Goal: Information Seeking & Learning: Learn about a topic

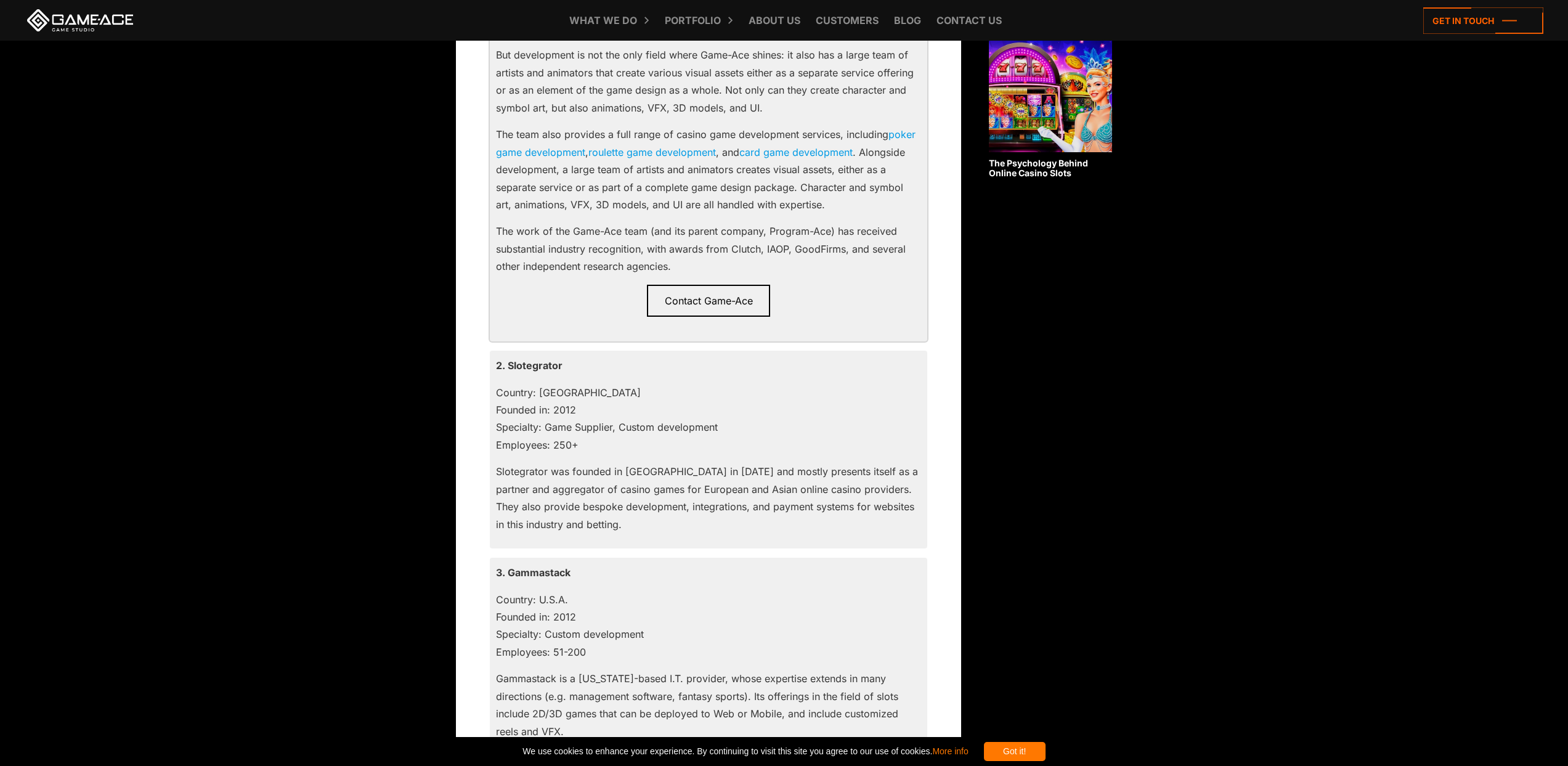
scroll to position [1004, 0]
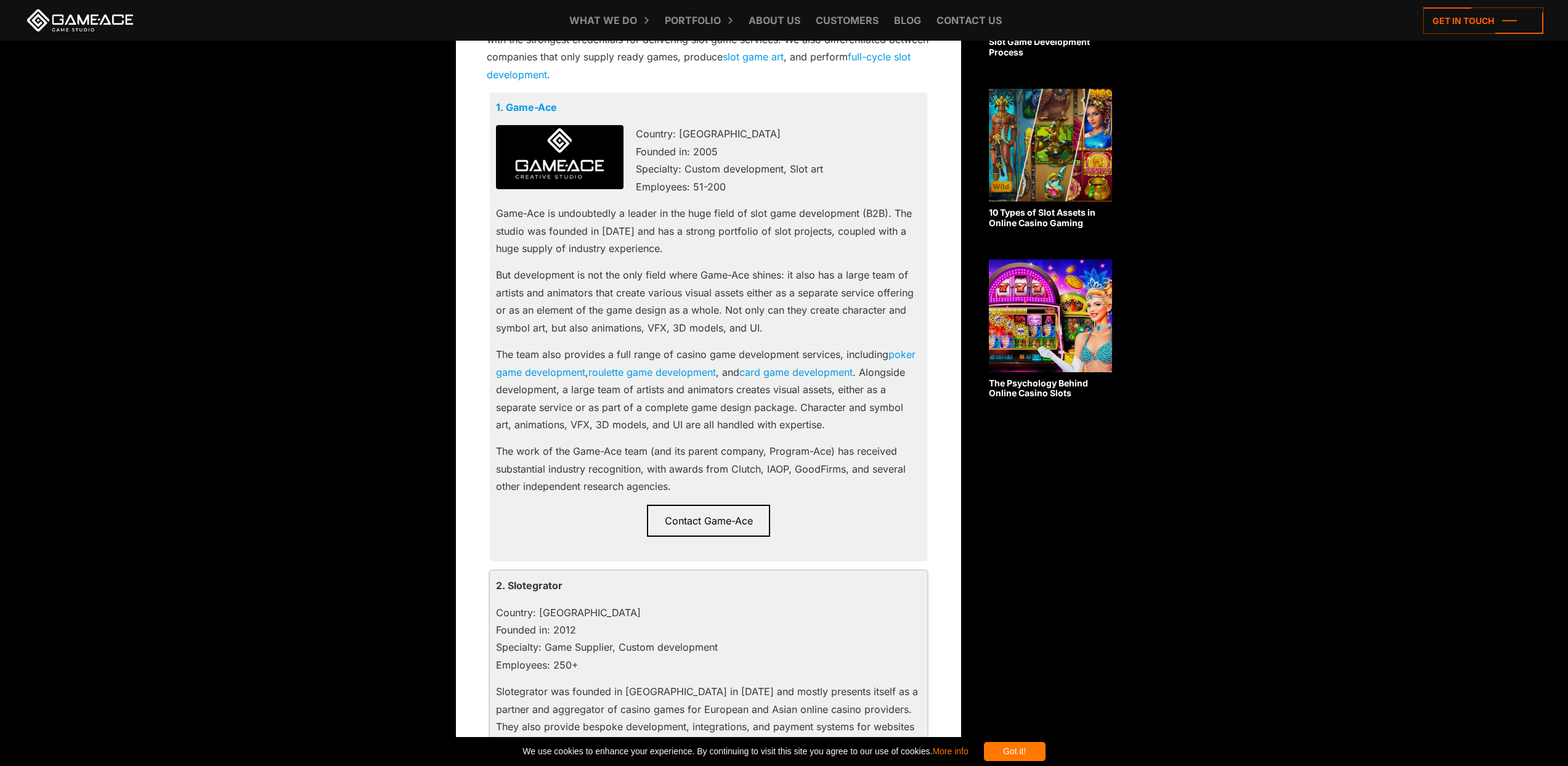
click at [527, 586] on p "2. Slotegrator" at bounding box center [709, 586] width 425 height 17
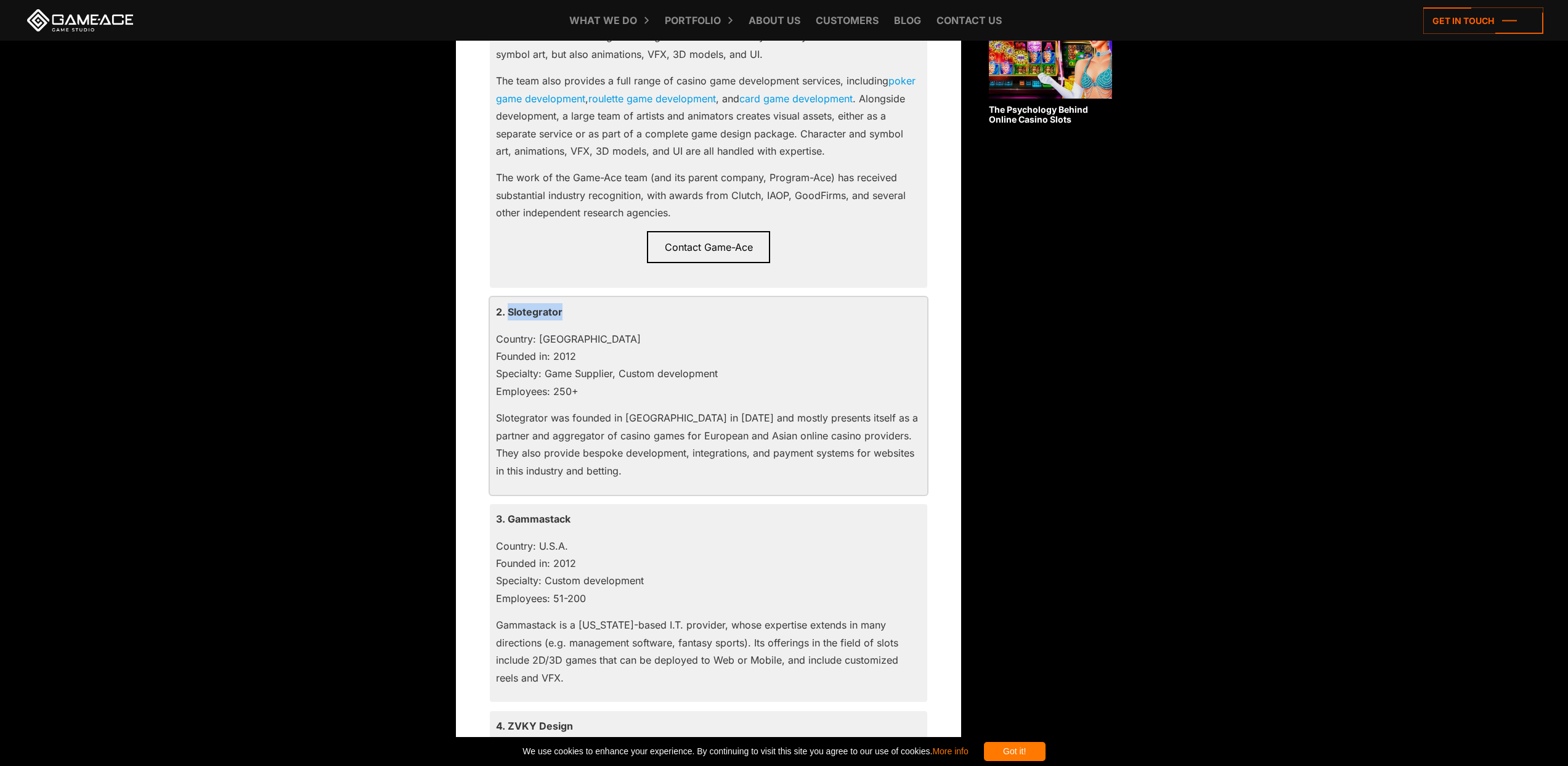
scroll to position [1279, 0]
click at [542, 520] on p "3. Gammastack" at bounding box center [709, 518] width 425 height 17
copy p "Gammastack"
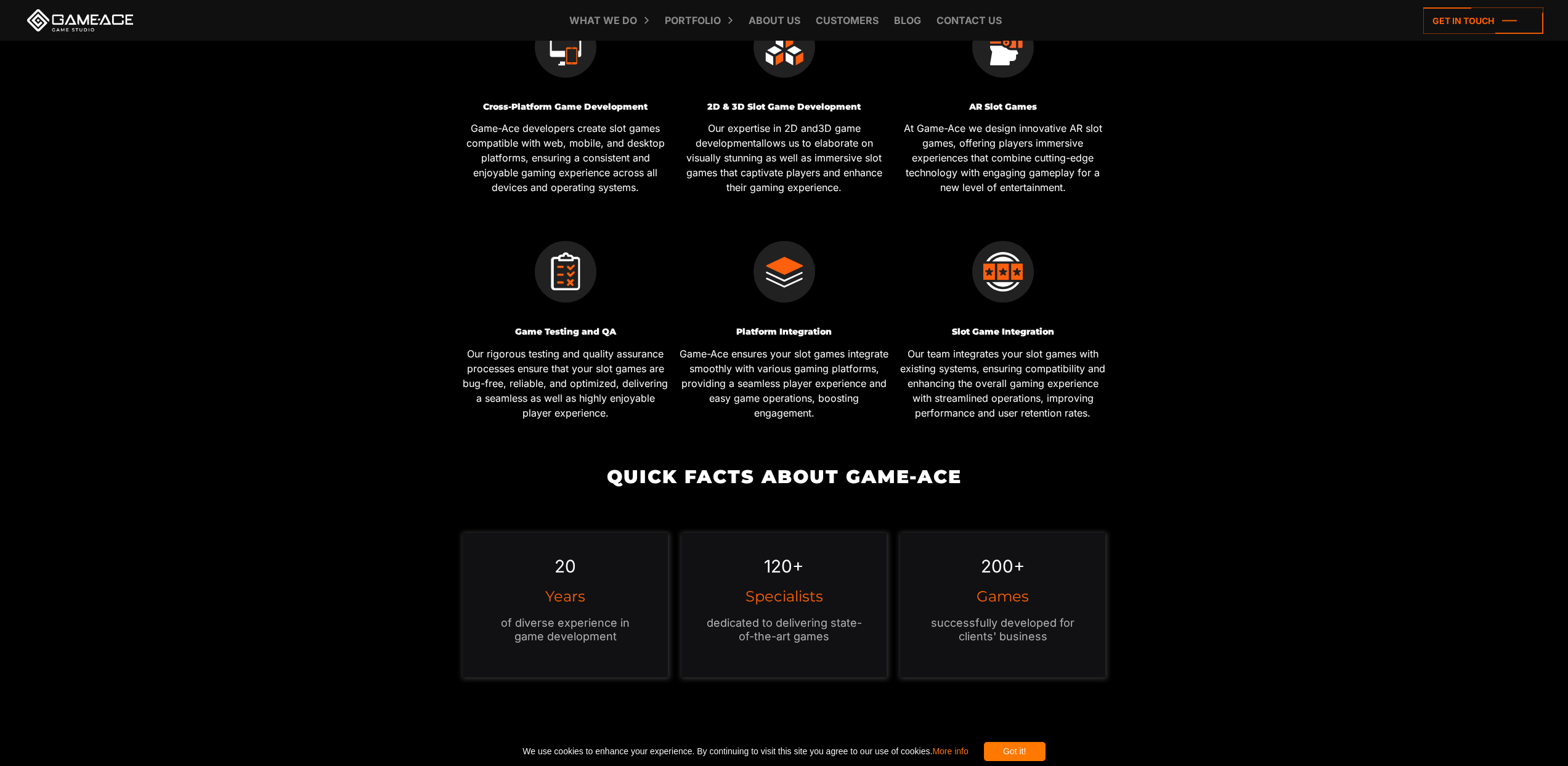
scroll to position [558, 0]
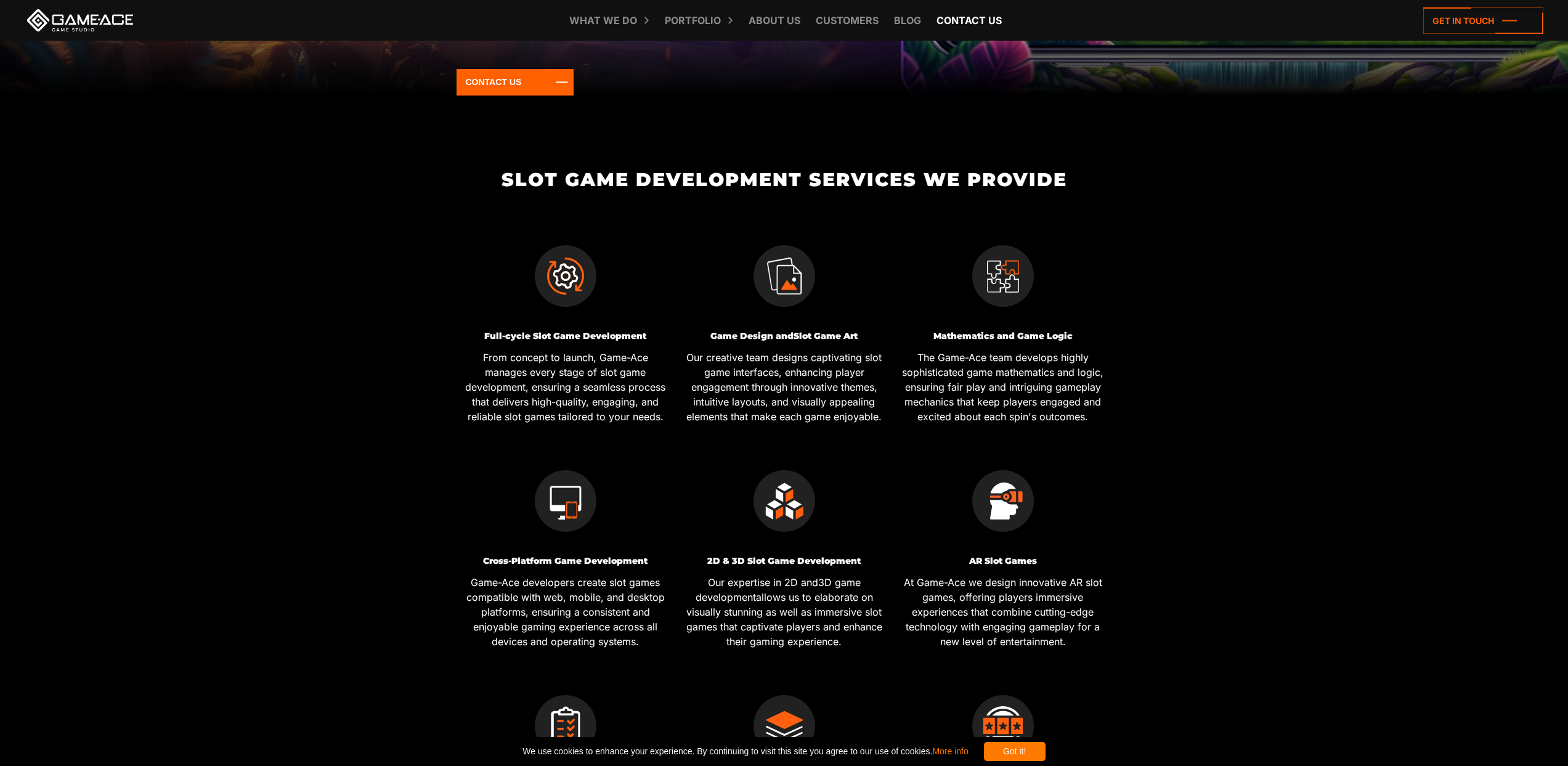
click at [961, 19] on link "Contact us" at bounding box center [969, 20] width 78 height 40
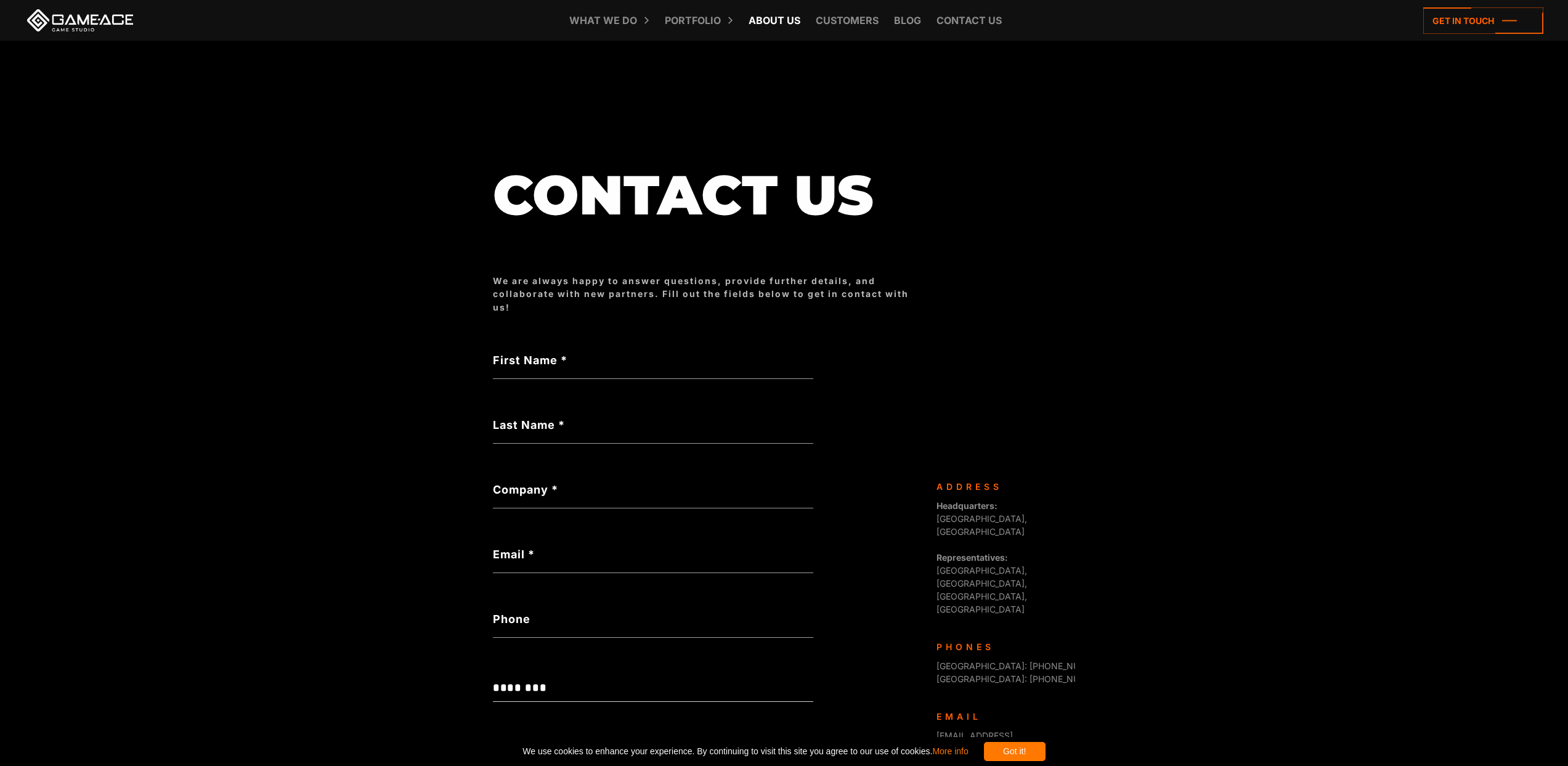
click at [771, 19] on link "About Us" at bounding box center [774, 20] width 64 height 40
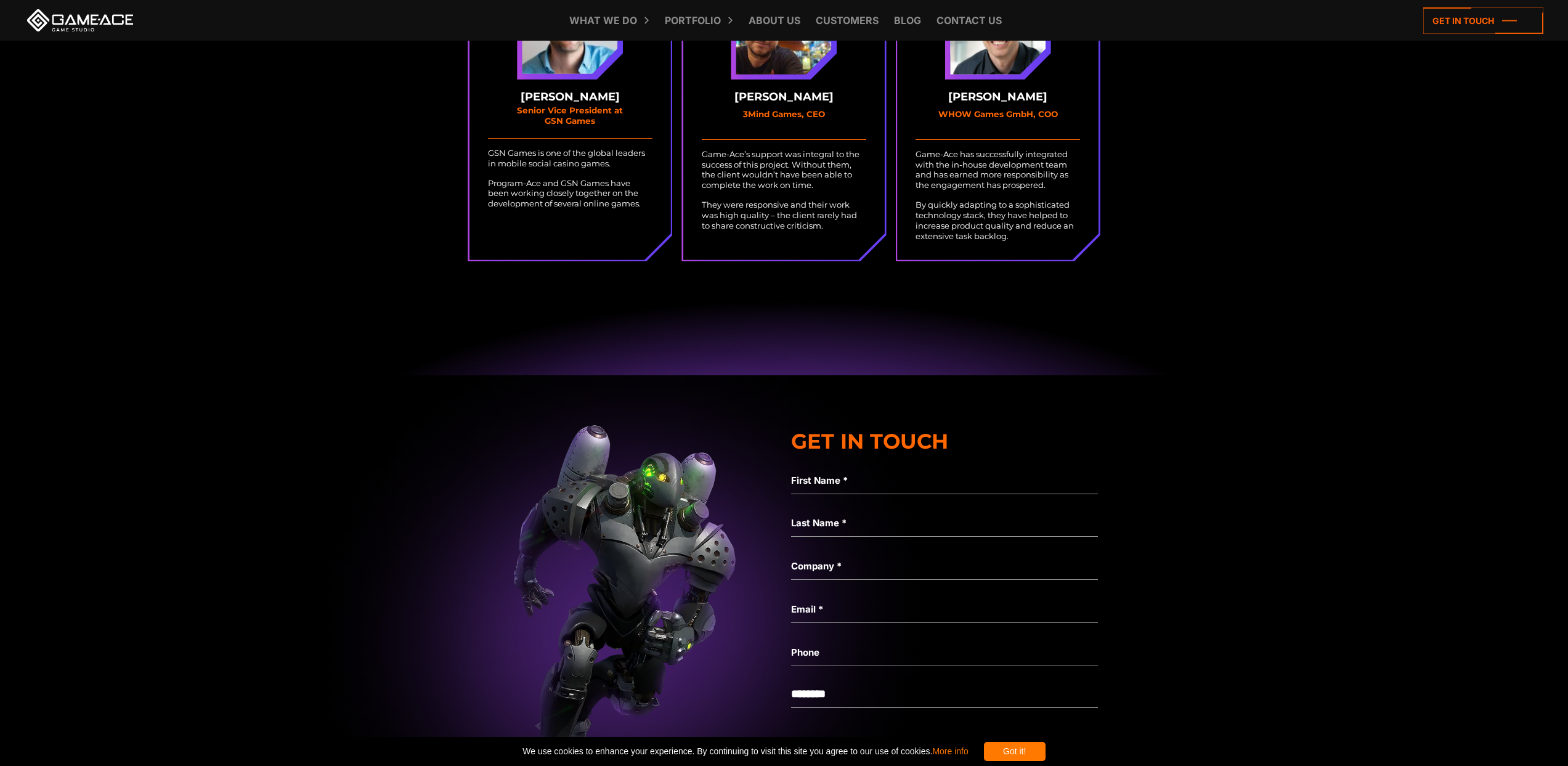
scroll to position [3666, 0]
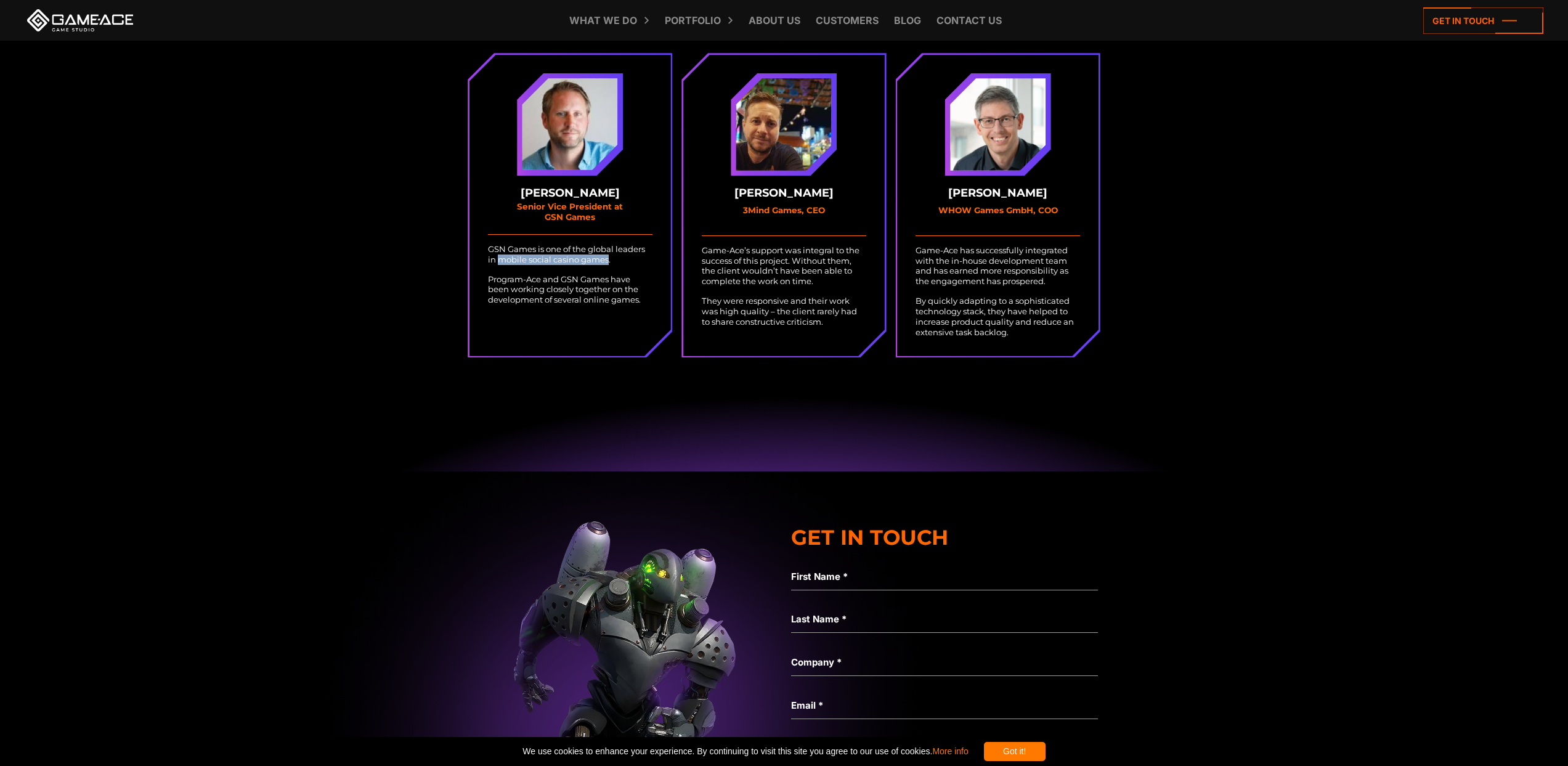
drag, startPoint x: 501, startPoint y: 256, endPoint x: 607, endPoint y: 261, distance: 106.1
click at [607, 261] on p "GSN Games is one of the global leaders in mobile social casino games." at bounding box center [571, 254] width 165 height 21
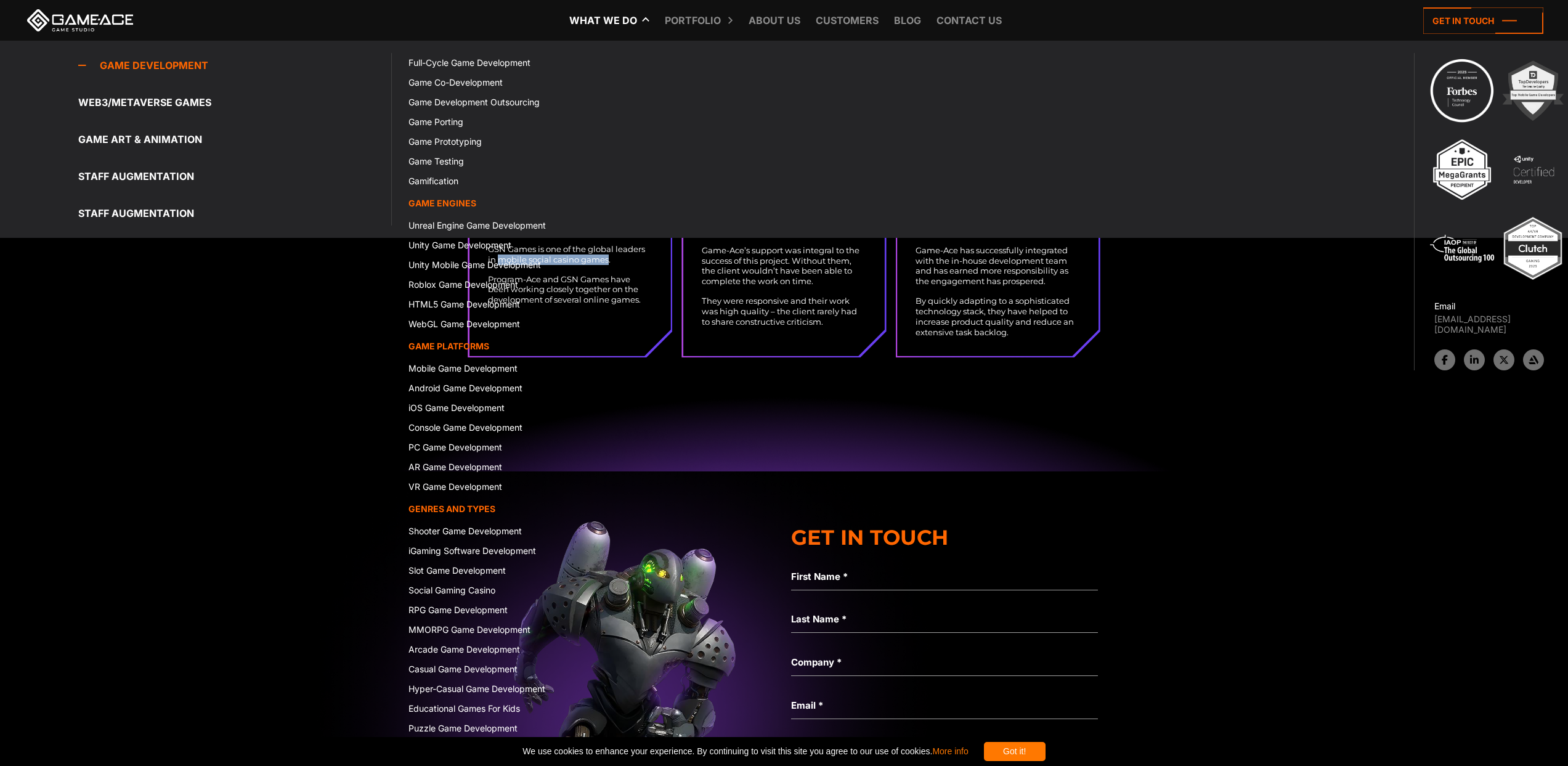
copy p "mobile social casino games"
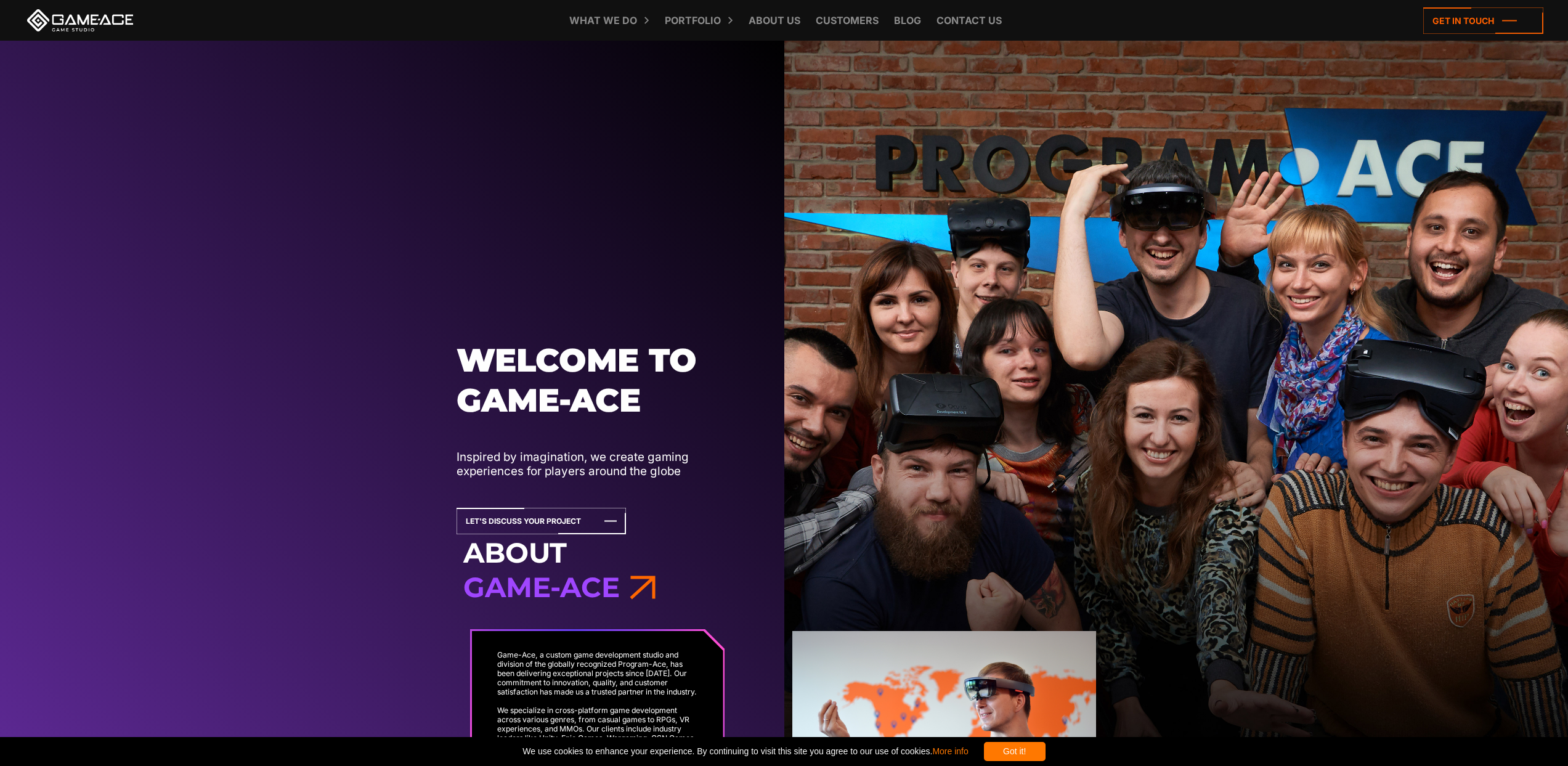
scroll to position [0, 0]
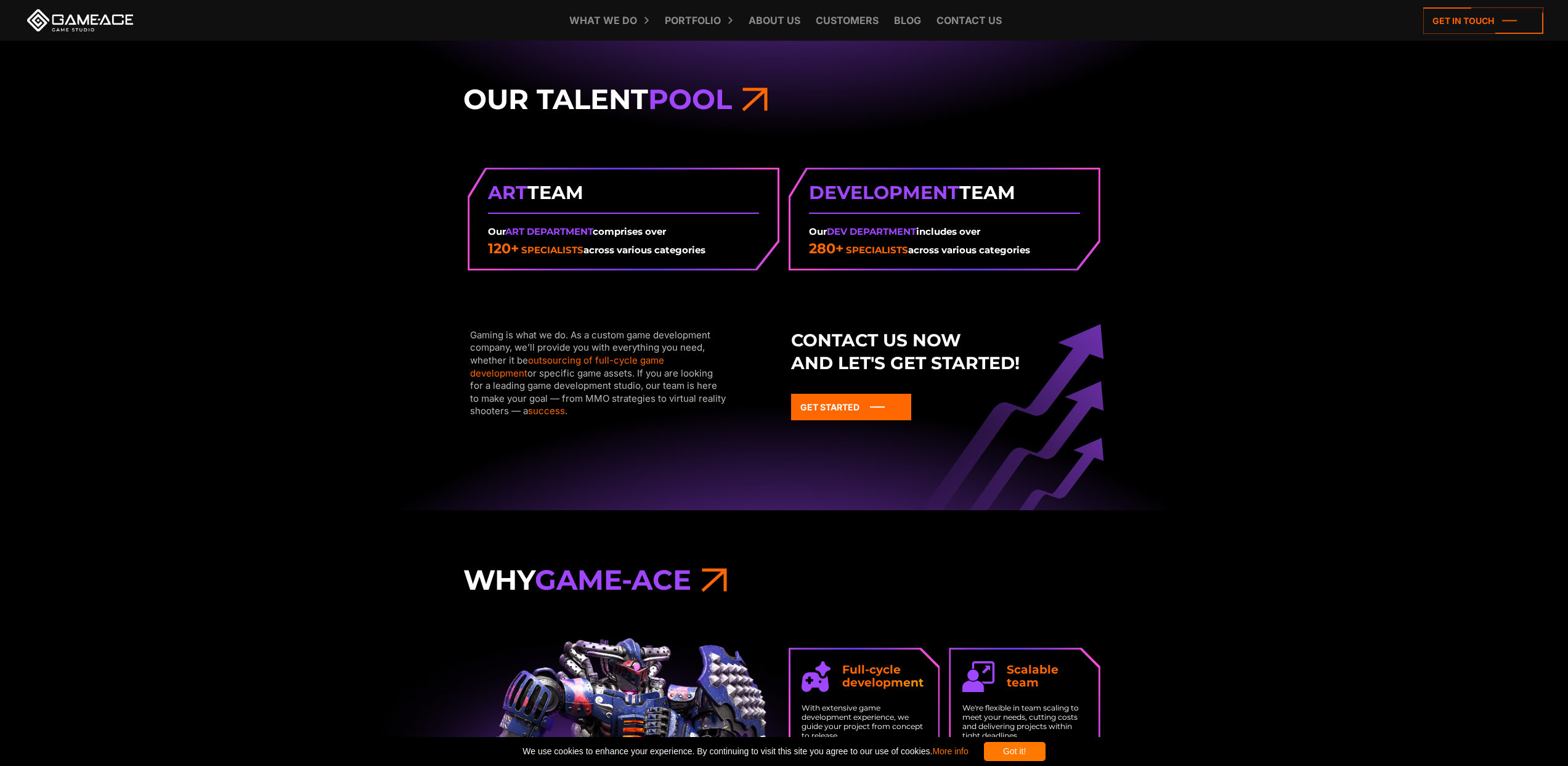
scroll to position [1689, 0]
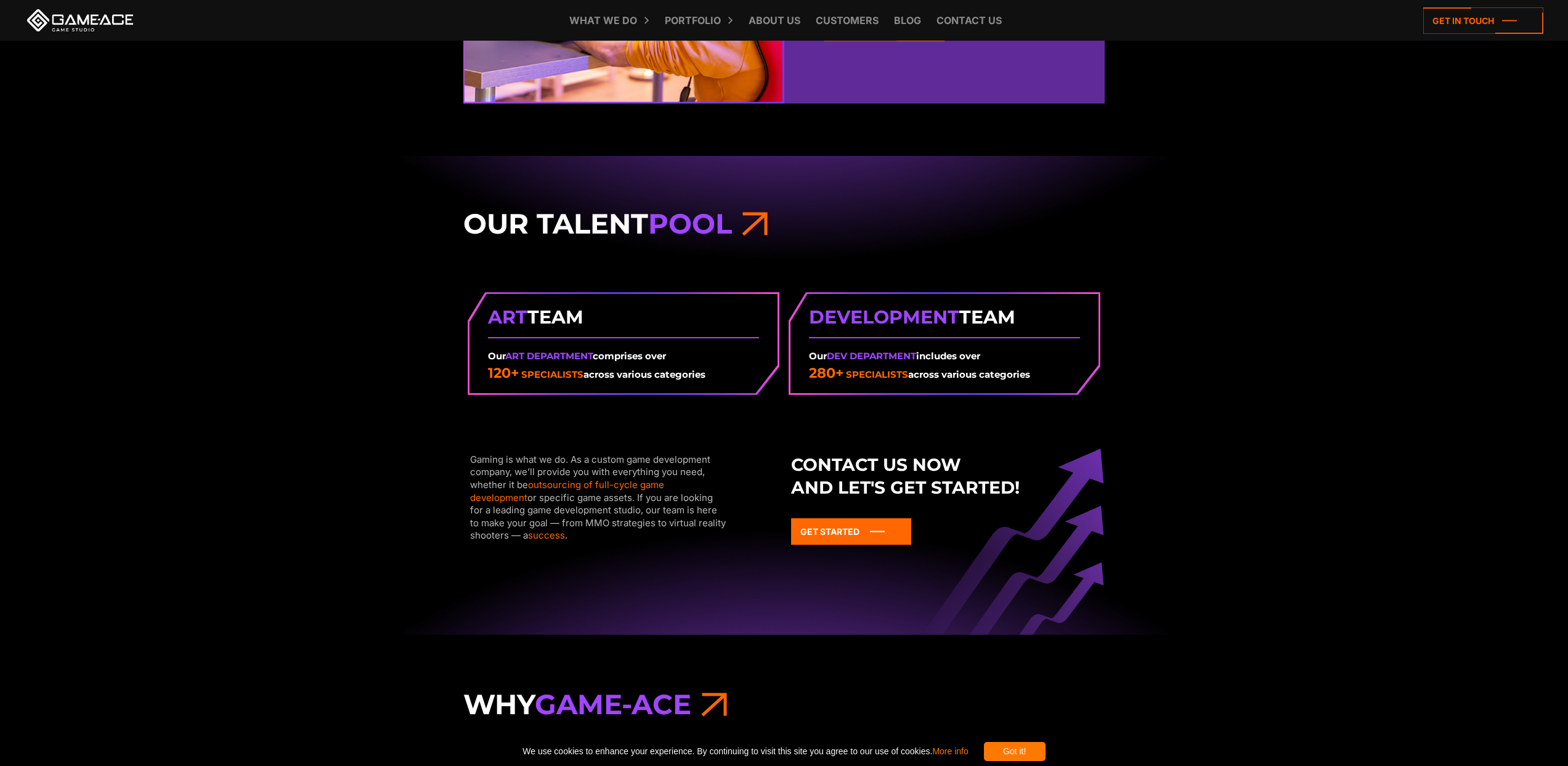
click at [710, 225] on span "Pool" at bounding box center [690, 223] width 84 height 34
click at [758, 225] on icon at bounding box center [755, 223] width 26 height 34
click at [878, 321] on span "Development" at bounding box center [884, 317] width 150 height 23
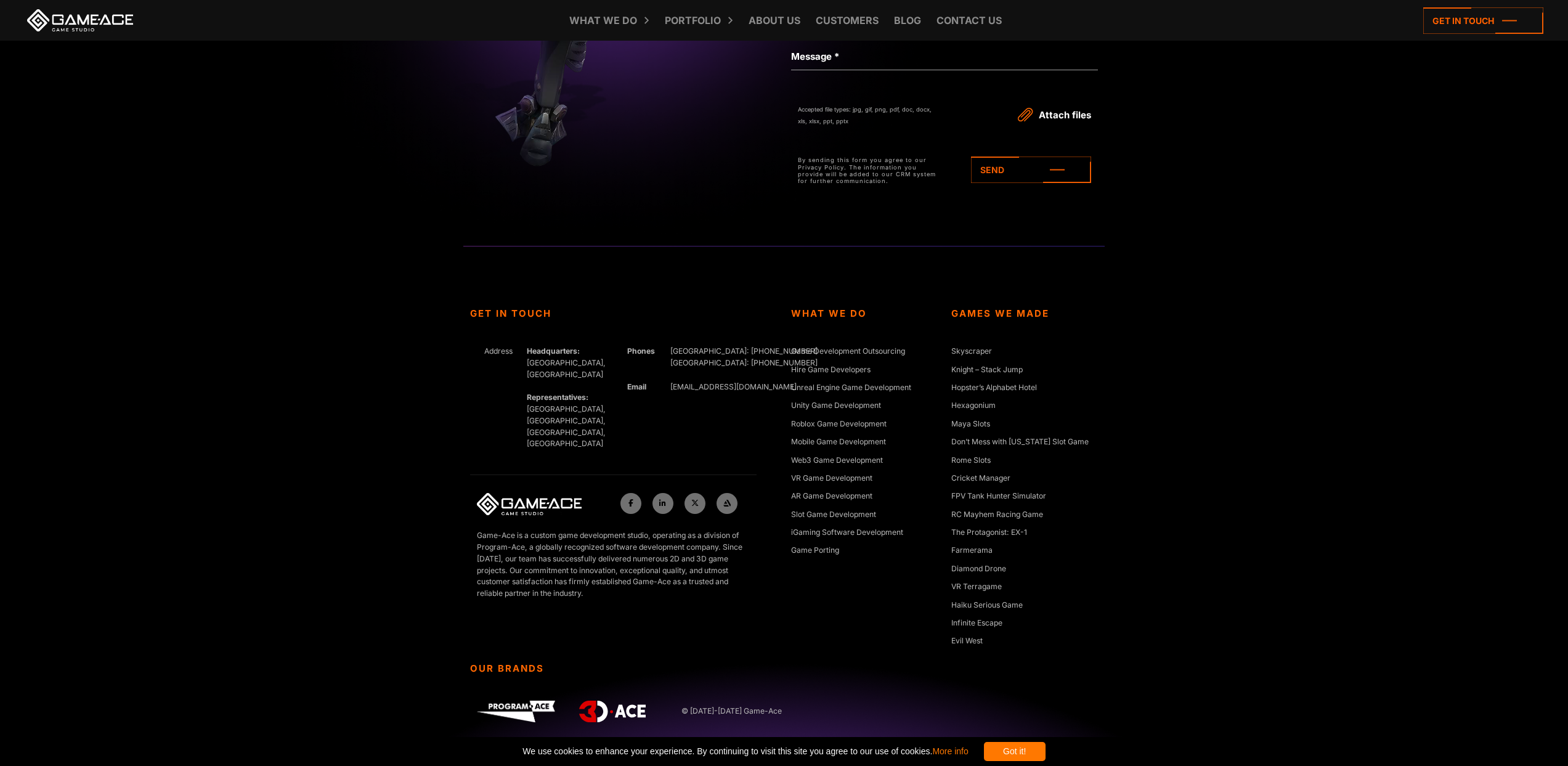
scroll to position [5641, 0]
click at [850, 511] on link "Slot Game Development" at bounding box center [834, 512] width 85 height 12
click at [867, 534] on link "iGaming Software Development" at bounding box center [847, 531] width 112 height 12
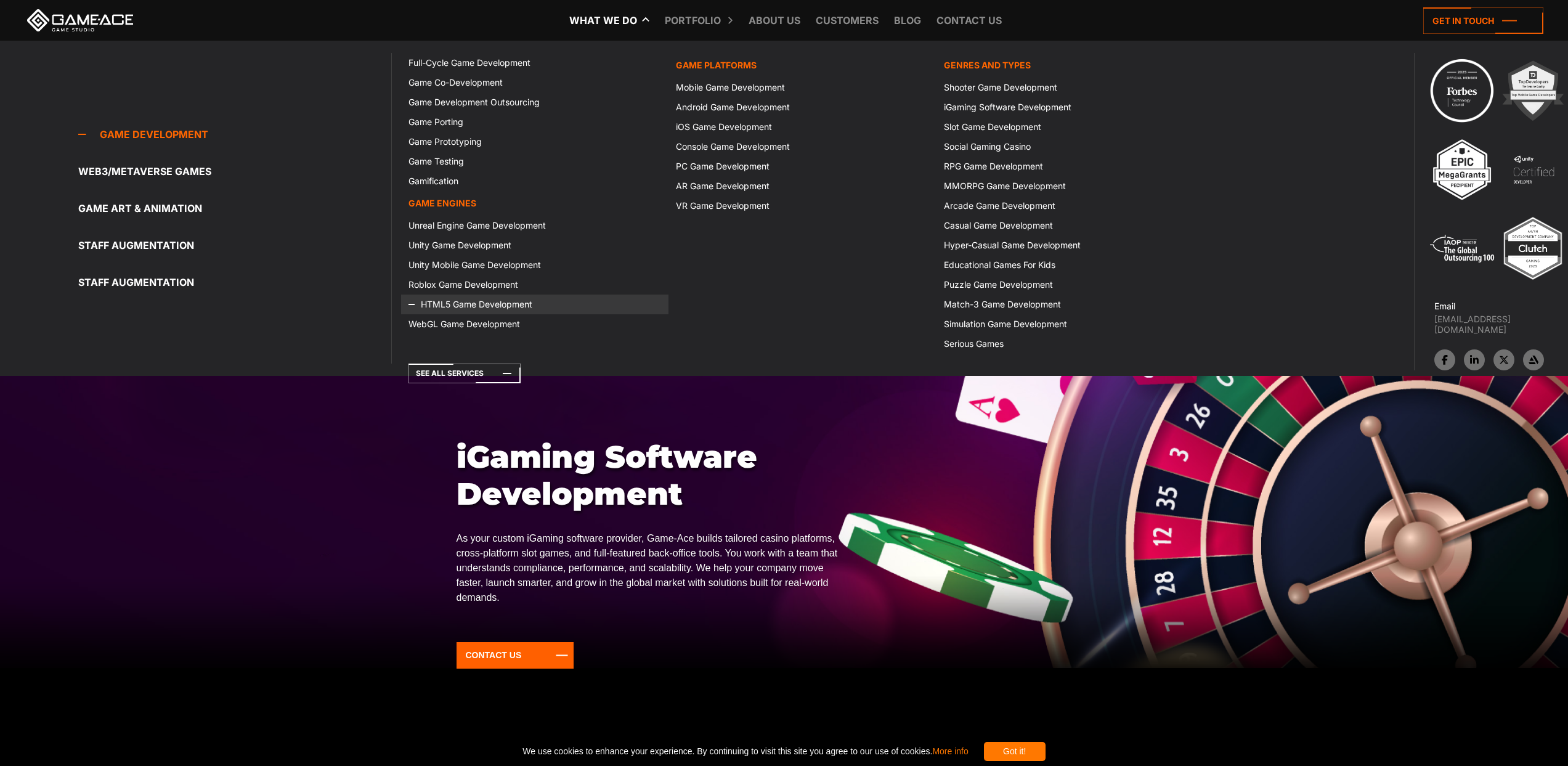
click at [467, 308] on link "HTML5 Game Development" at bounding box center [534, 304] width 267 height 19
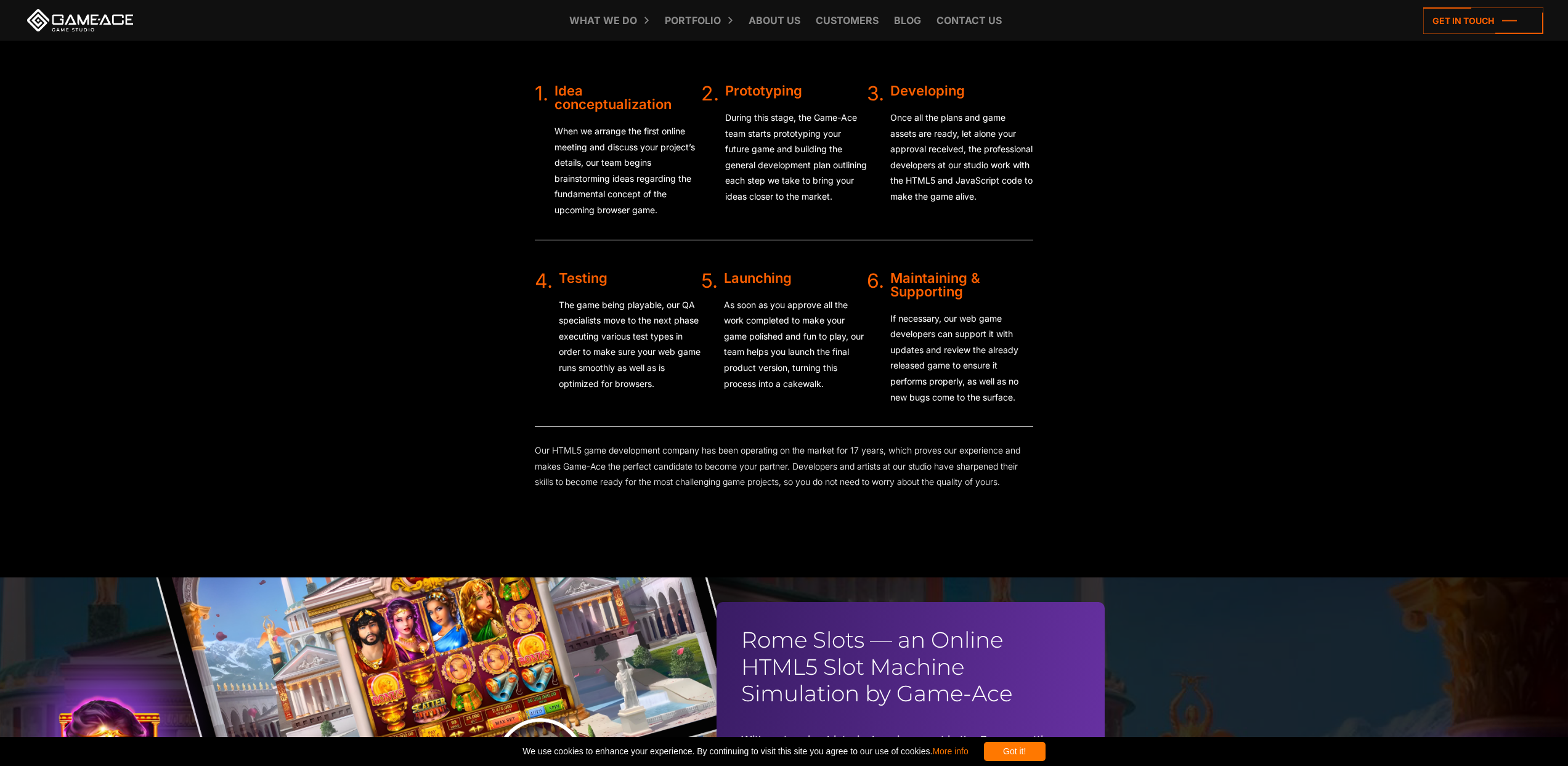
scroll to position [2859, 0]
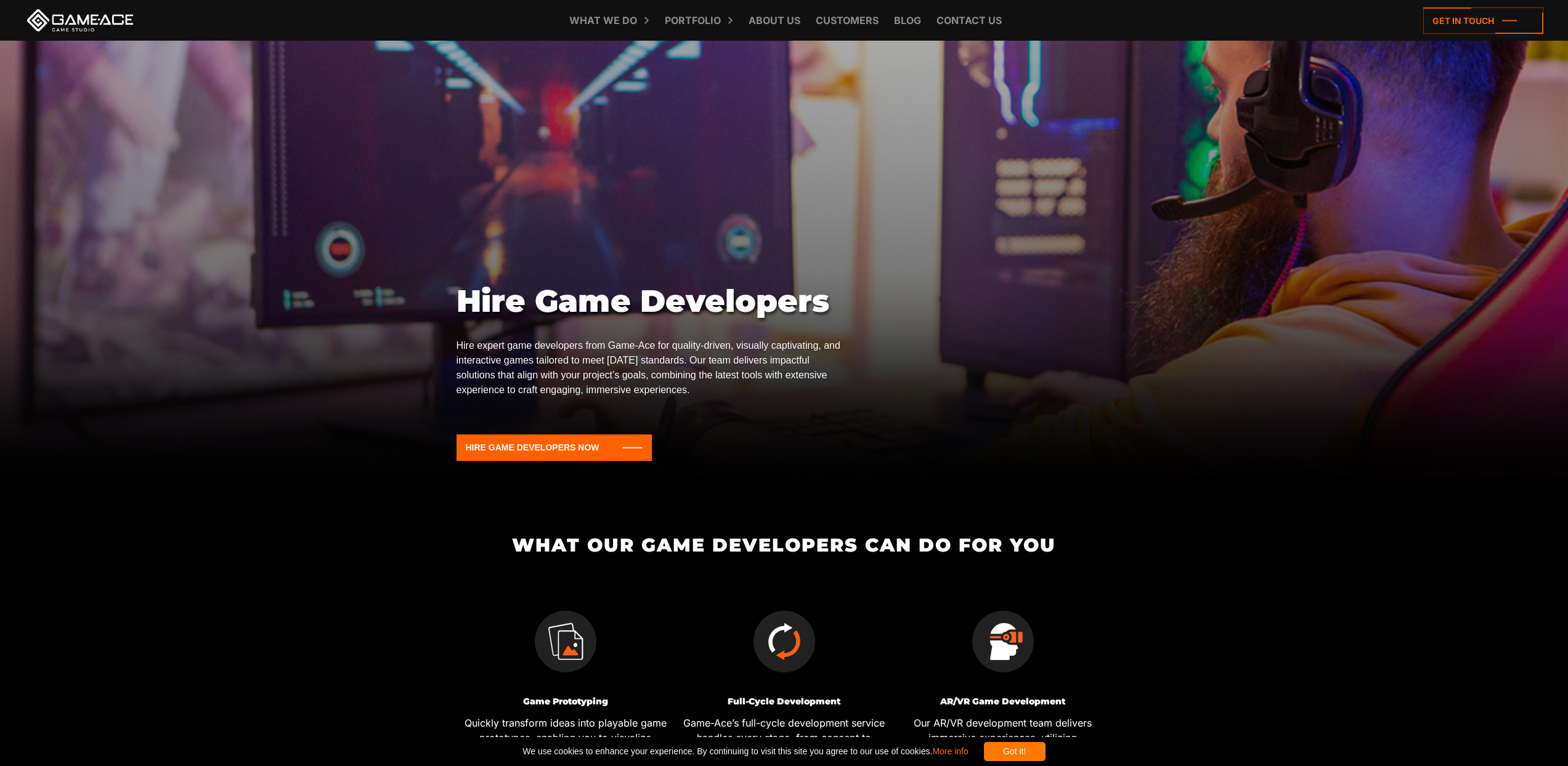
scroll to position [160, 0]
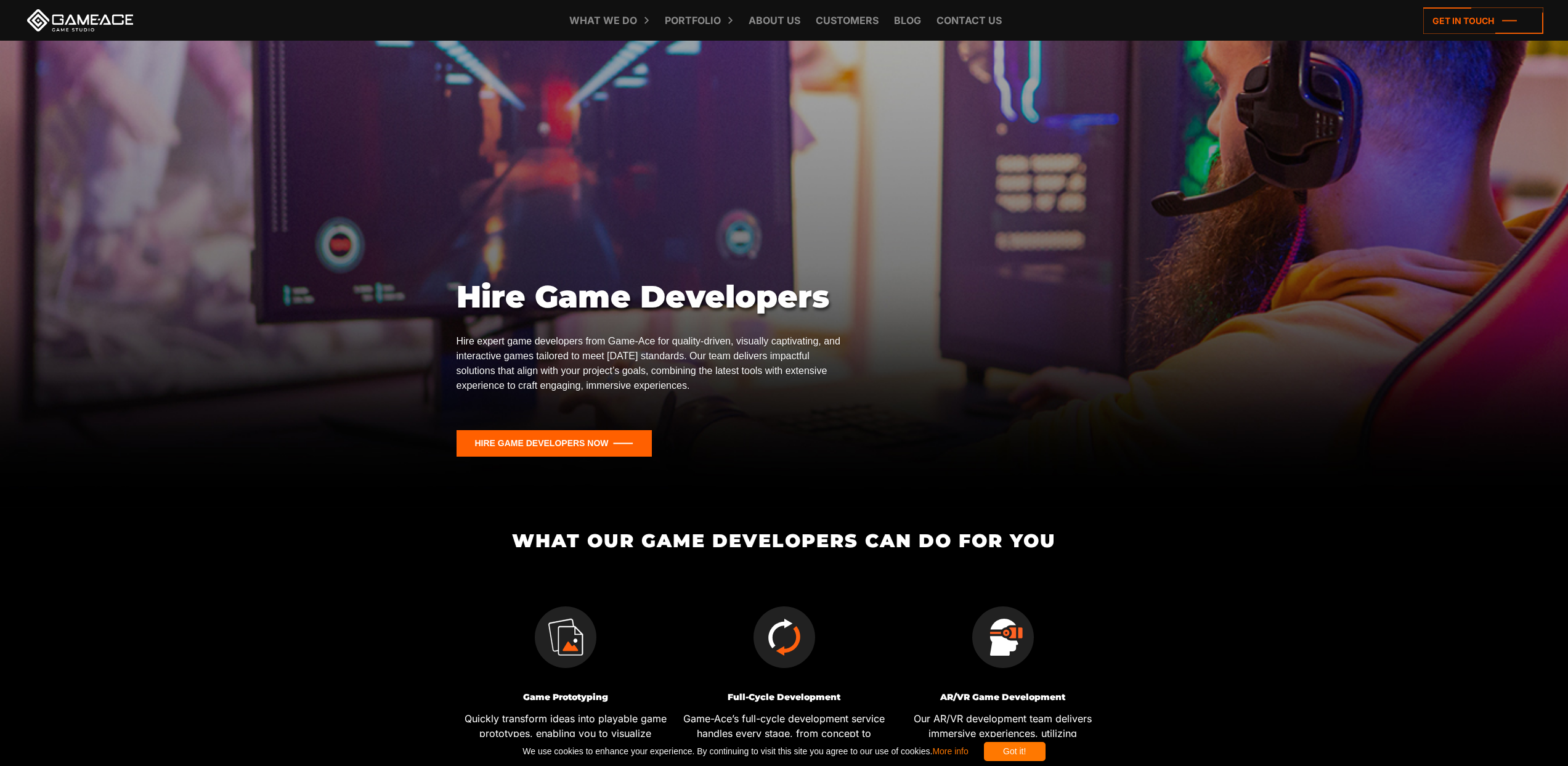
click at [569, 454] on icon at bounding box center [554, 443] width 195 height 27
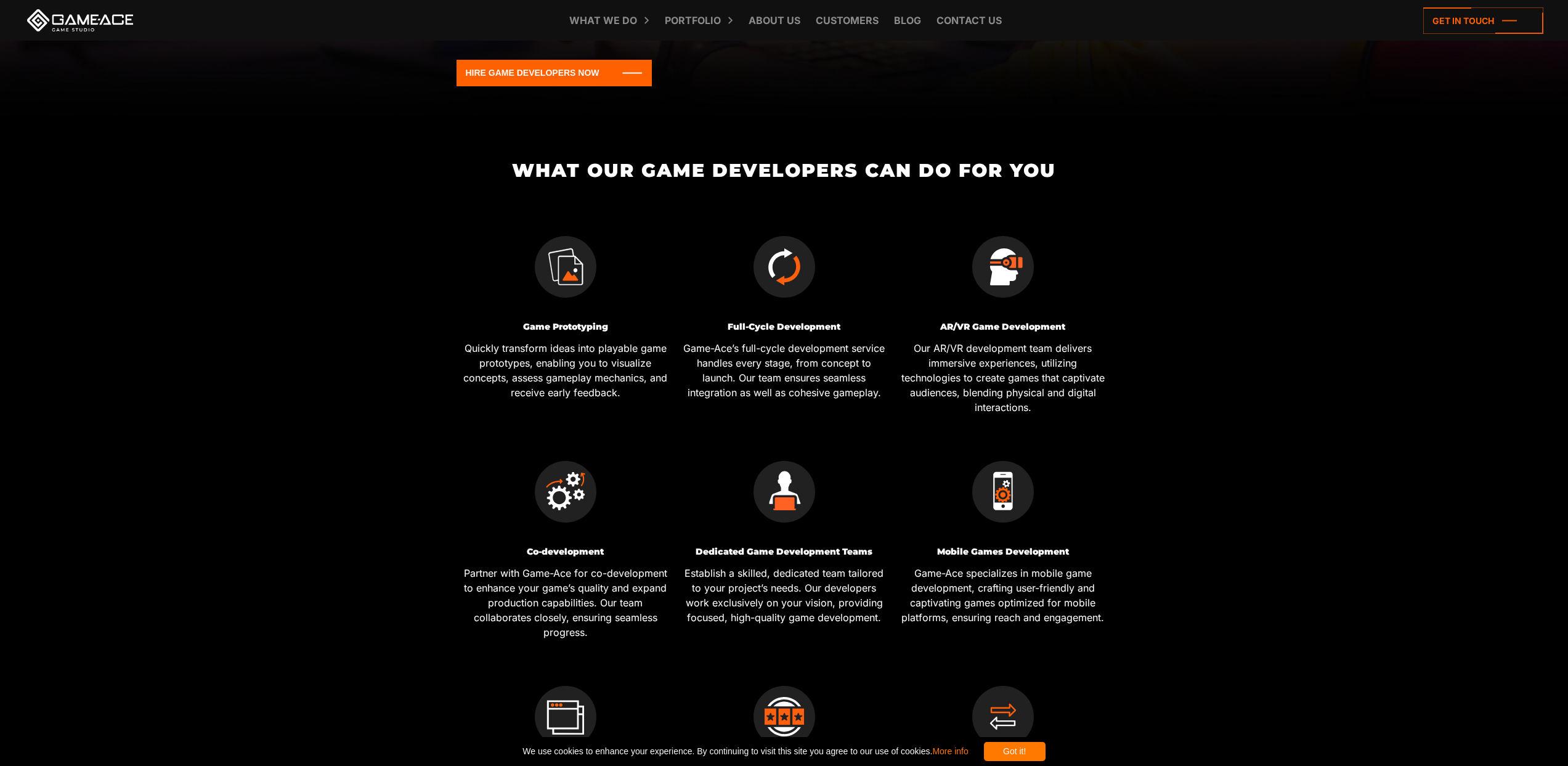
scroll to position [531, 0]
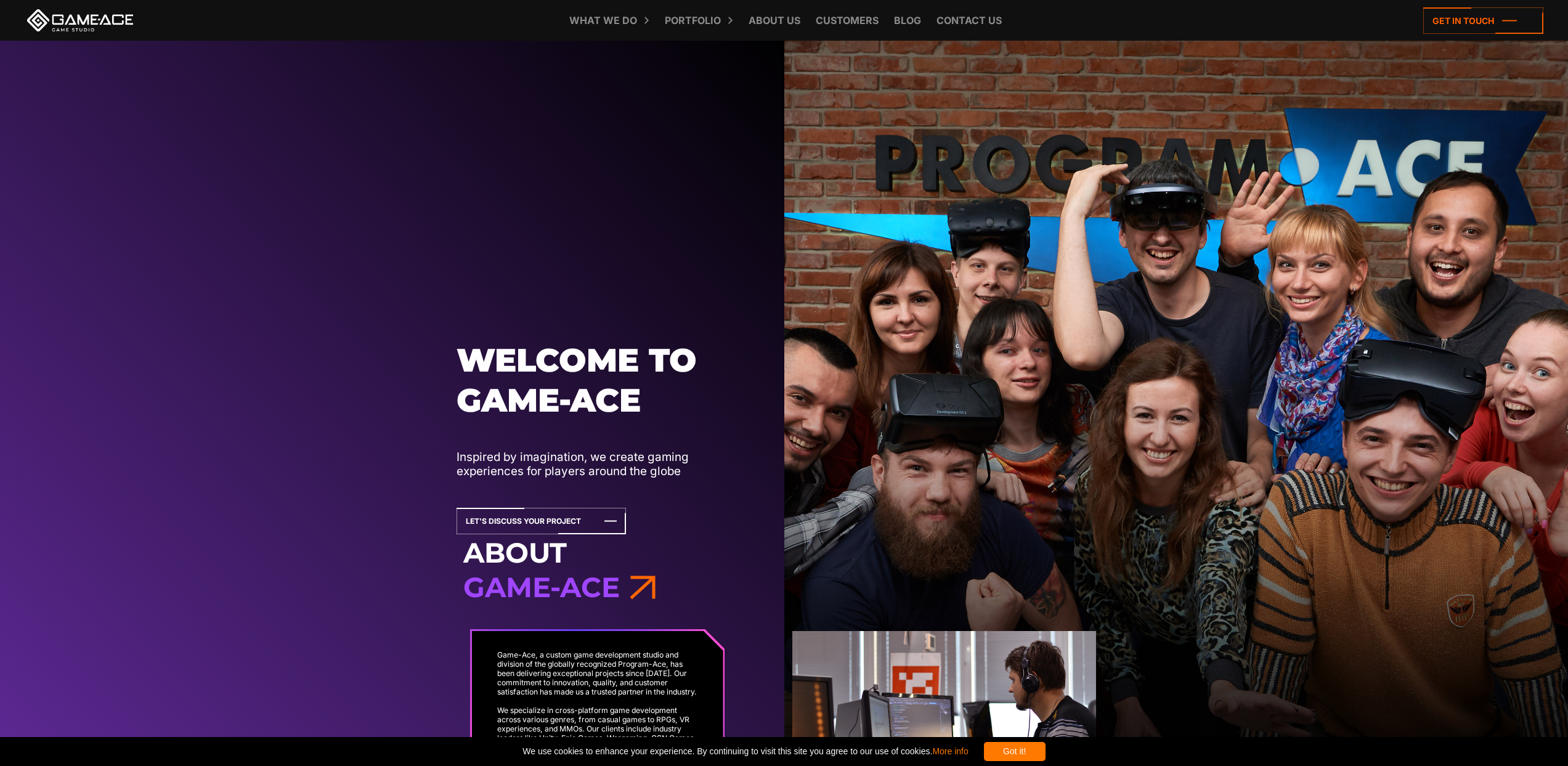
scroll to position [21, 0]
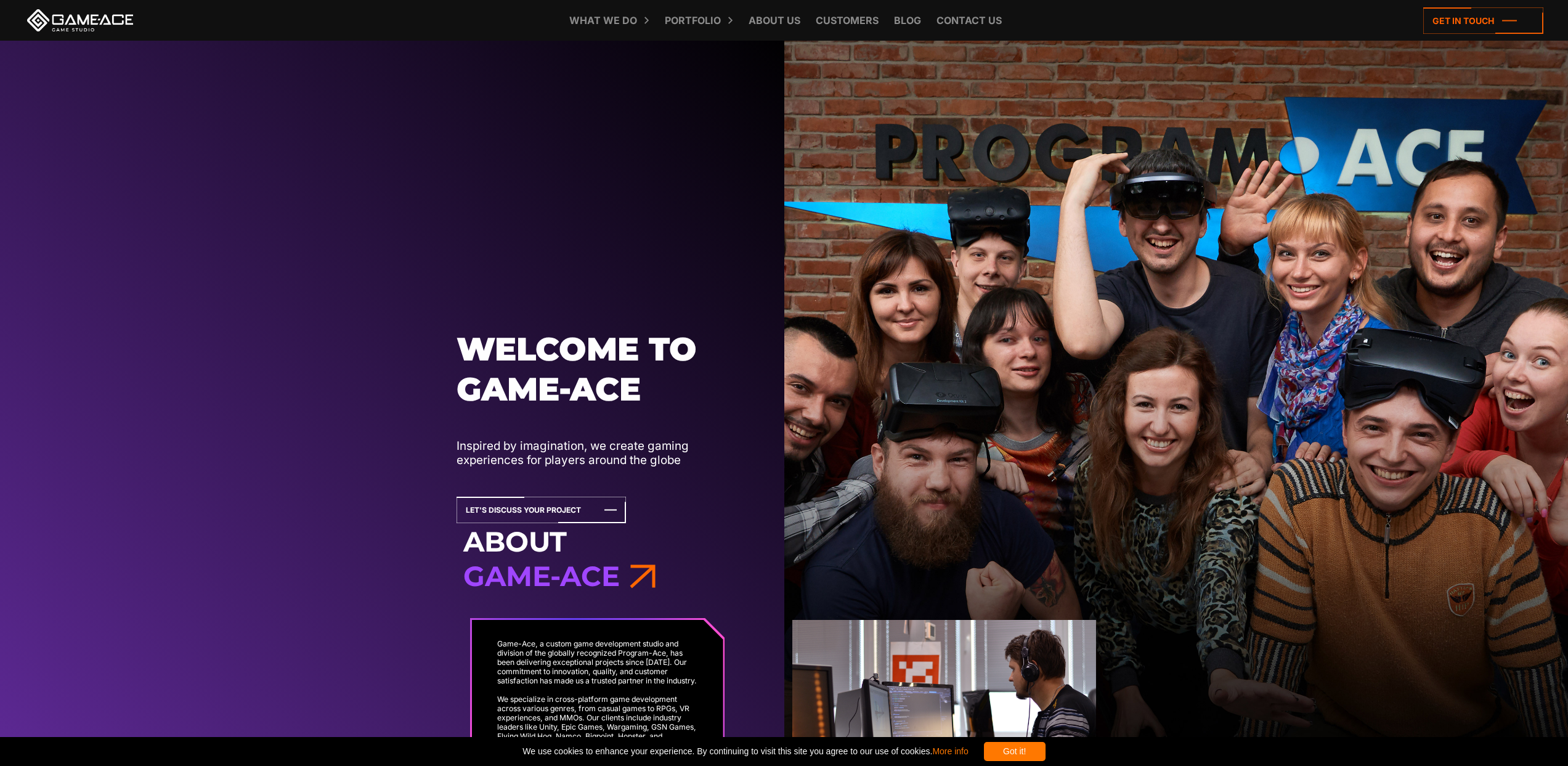
click at [1561, 51] on img at bounding box center [1177, 413] width 784 height 785
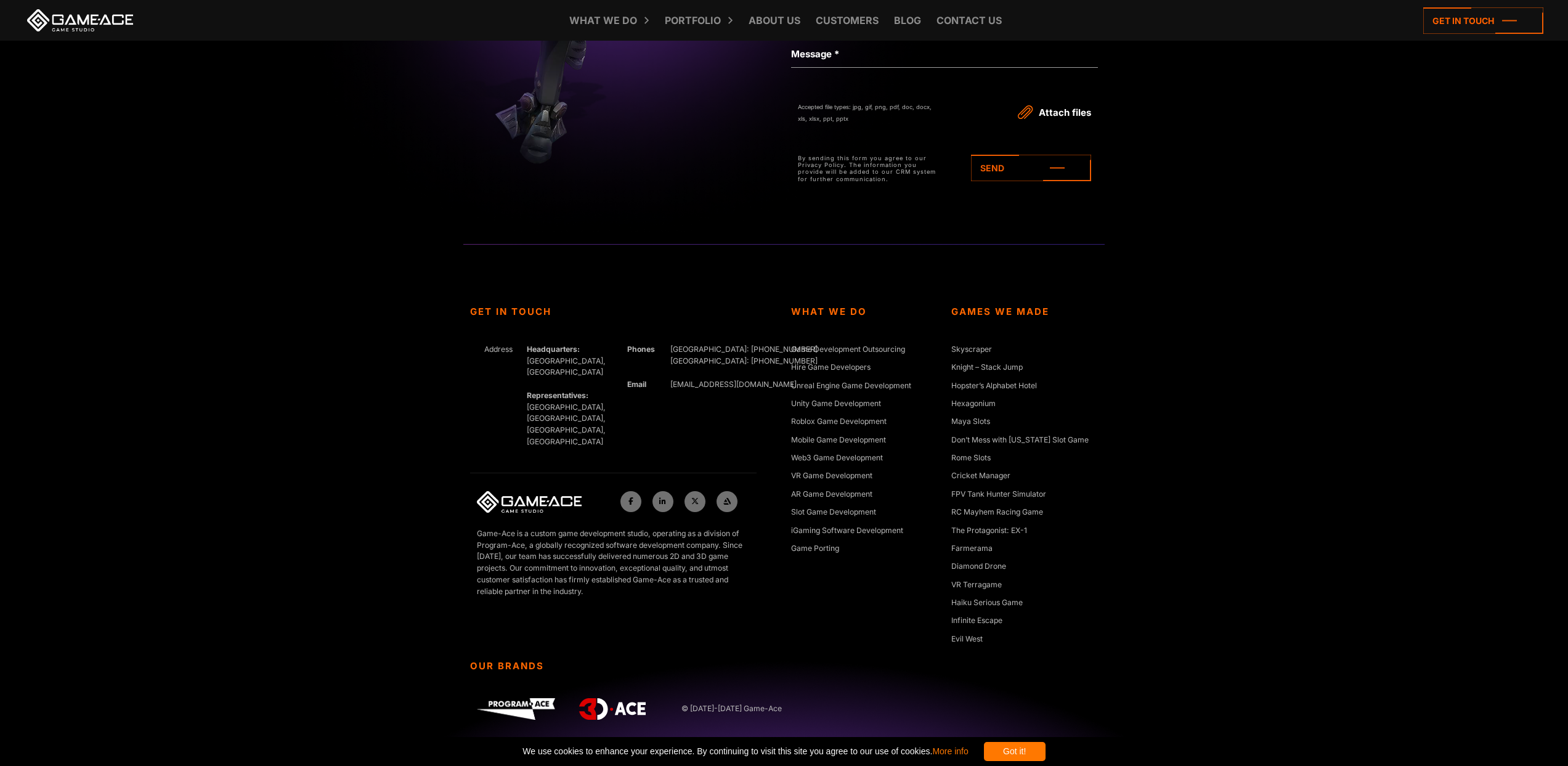
scroll to position [4455, 0]
